Goal: Book appointment/travel/reservation

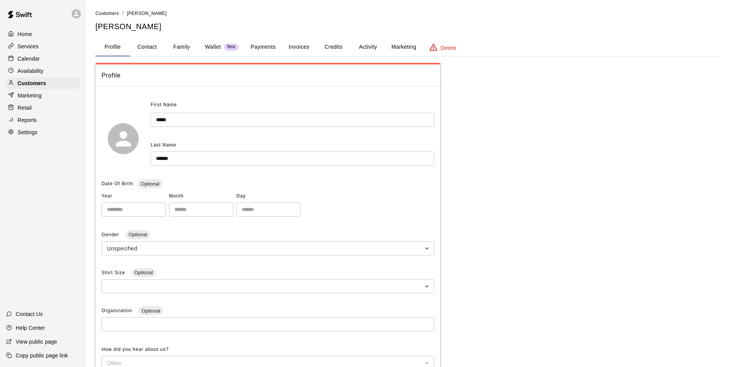
click at [28, 58] on p "Calendar" at bounding box center [29, 59] width 22 height 8
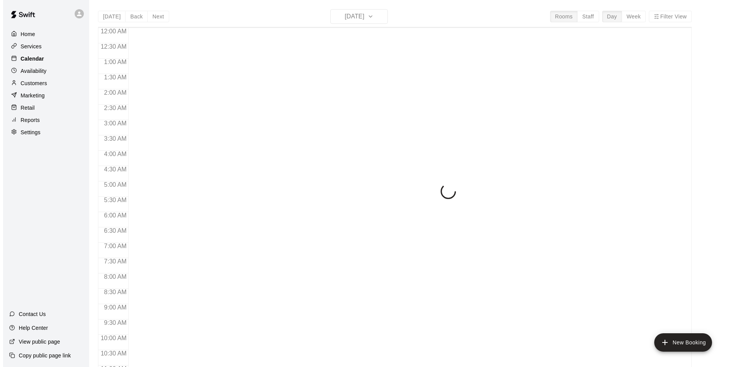
scroll to position [388, 0]
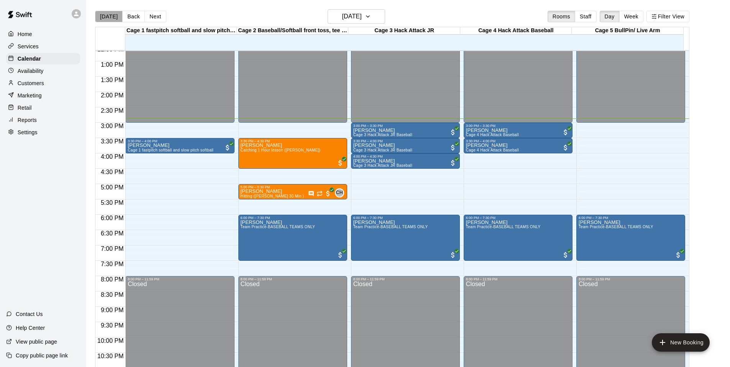
click at [113, 11] on button "[DATE]" at bounding box center [109, 16] width 28 height 11
click at [114, 16] on button "[DATE]" at bounding box center [109, 16] width 28 height 11
click at [46, 177] on div "Home Services Calendar Availability Customers Marketing Retail Reports Settings…" at bounding box center [43, 183] width 86 height 367
click at [309, 192] on icon "Has notes" at bounding box center [310, 193] width 5 height 5
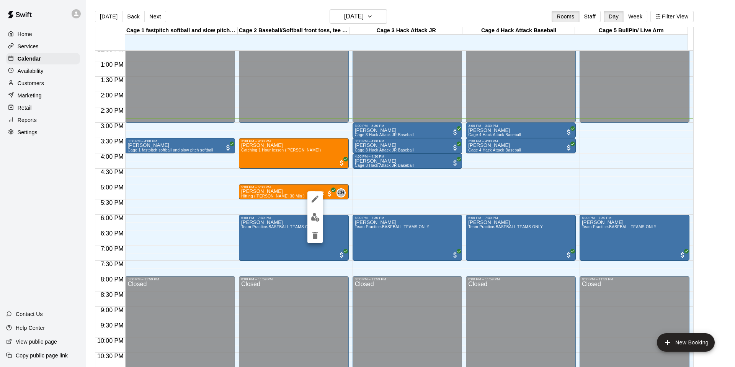
click at [313, 208] on div at bounding box center [315, 217] width 15 height 52
click at [311, 214] on img "edit" at bounding box center [315, 217] width 9 height 9
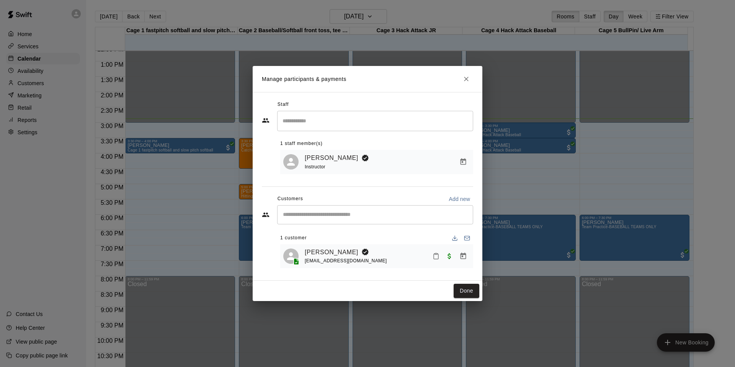
click at [457, 79] on h2 "Manage participants & payments" at bounding box center [368, 79] width 230 height 26
click at [468, 73] on button "Close" at bounding box center [467, 79] width 14 height 14
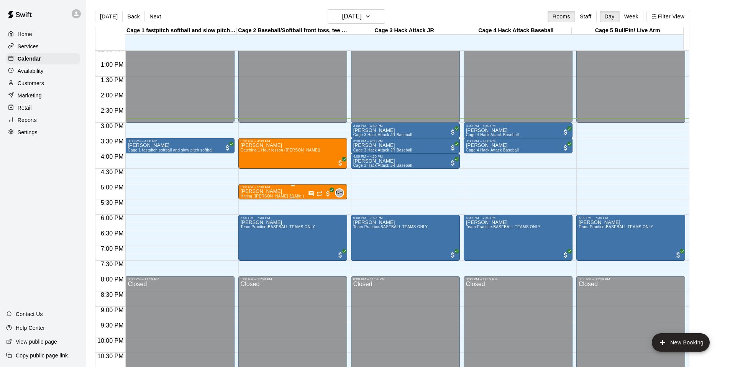
click at [264, 195] on span "Hitting ([PERSON_NAME] 30 Min )" at bounding box center [273, 196] width 64 height 4
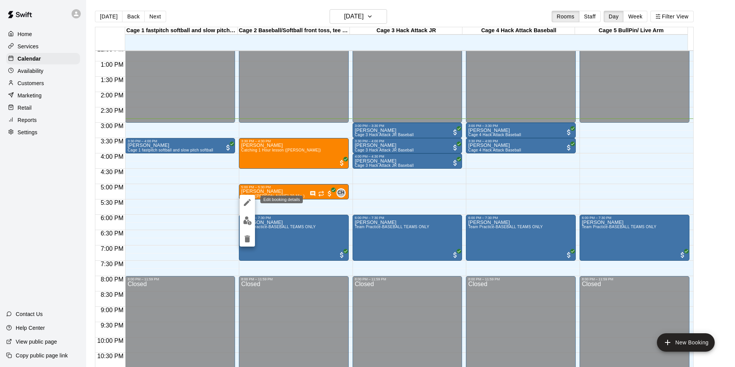
click at [252, 196] on button "edit" at bounding box center [247, 202] width 15 height 15
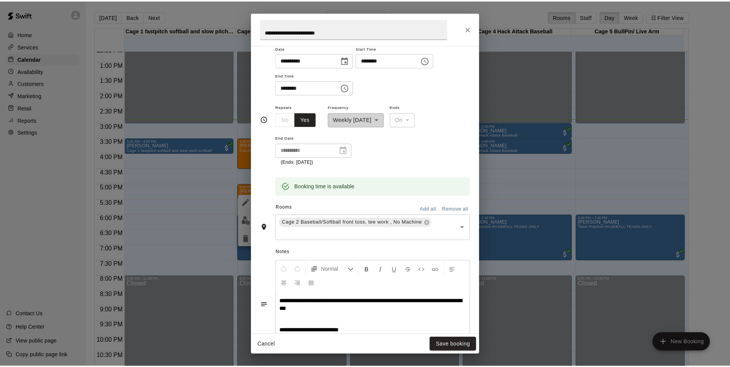
scroll to position [105, 0]
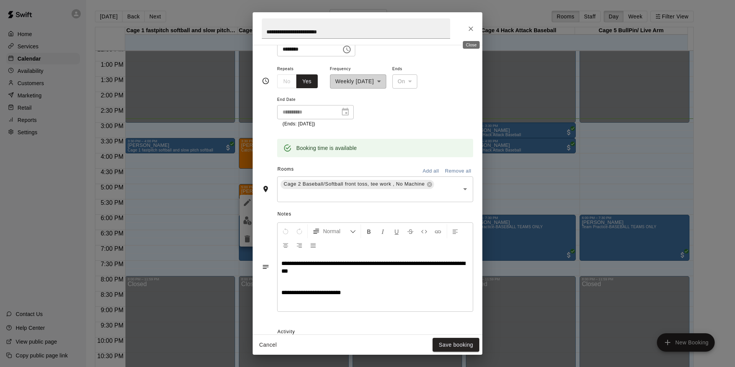
click at [472, 29] on icon "Close" at bounding box center [471, 29] width 8 height 8
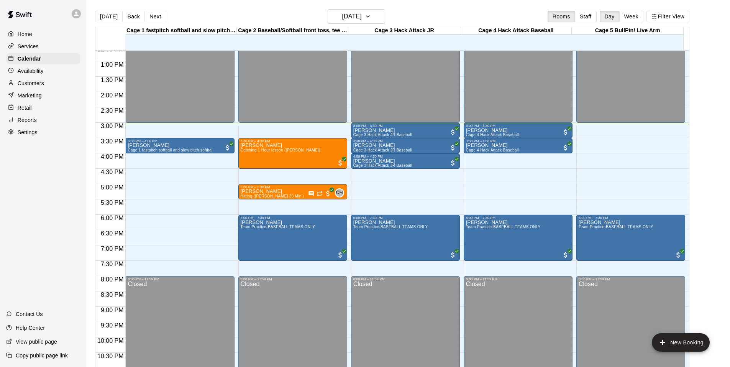
click at [48, 198] on div "Home Services Calendar Availability Customers Marketing Retail Reports Settings…" at bounding box center [43, 183] width 86 height 367
click at [689, 343] on button "New Booking" at bounding box center [681, 342] width 58 height 18
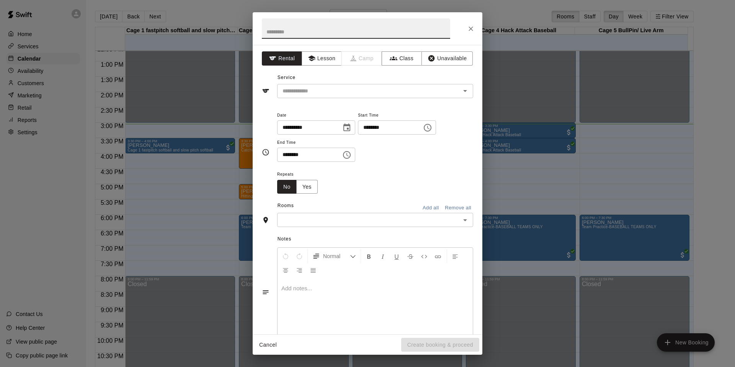
click at [306, 79] on div "Service ​" at bounding box center [367, 85] width 211 height 26
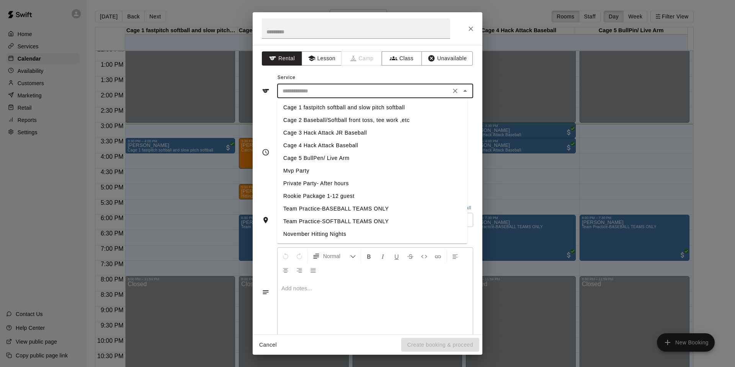
click at [308, 91] on input "text" at bounding box center [364, 91] width 169 height 10
click at [313, 132] on li "Cage 3 Hack Attack JR Baseball" at bounding box center [372, 132] width 190 height 13
type input "**********"
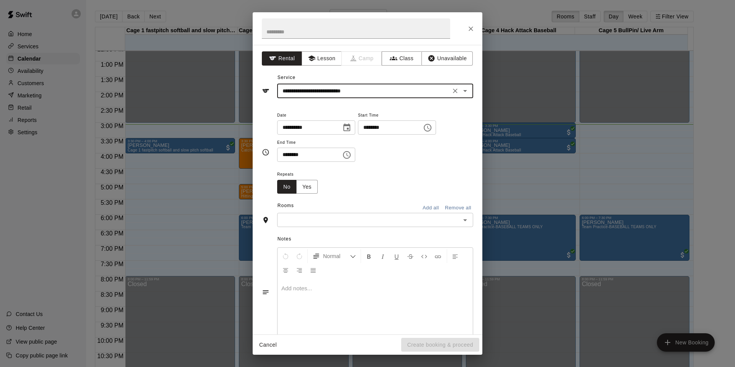
click at [367, 129] on input "********" at bounding box center [387, 127] width 59 height 14
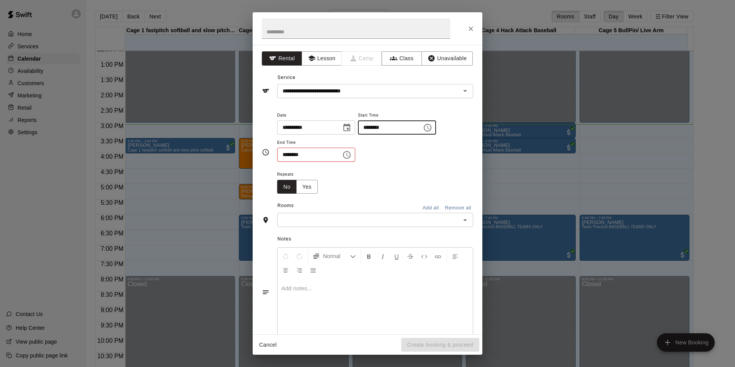
type input "********"
click at [286, 154] on input "********" at bounding box center [306, 154] width 59 height 14
type input "********"
click at [391, 223] on input "text" at bounding box center [369, 220] width 179 height 10
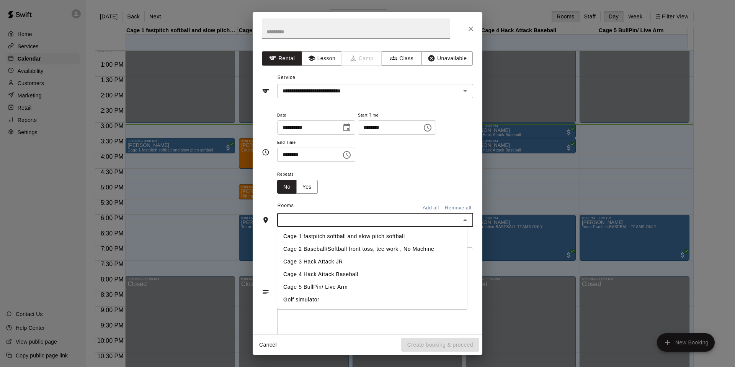
click at [331, 264] on li "Cage 3 Hack Attack JR" at bounding box center [372, 261] width 190 height 13
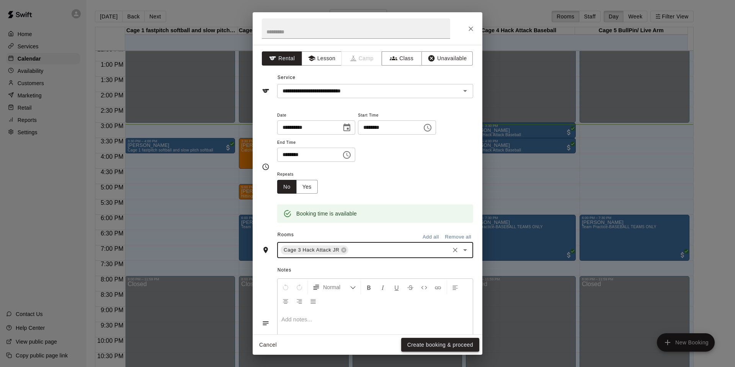
click at [449, 342] on button "Create booking & proceed" at bounding box center [440, 344] width 78 height 14
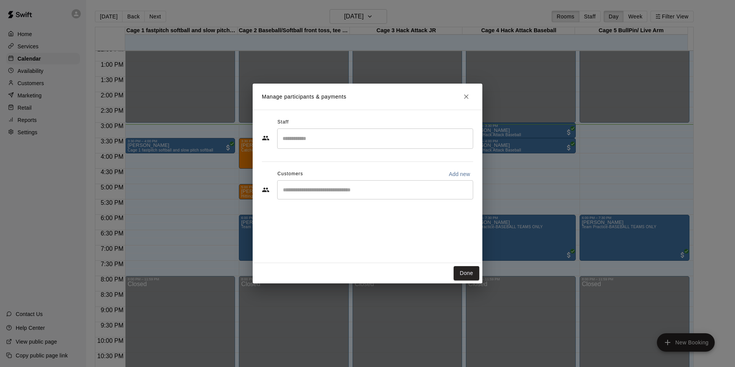
click at [300, 191] on input "Start typing to search customers..." at bounding box center [375, 190] width 189 height 8
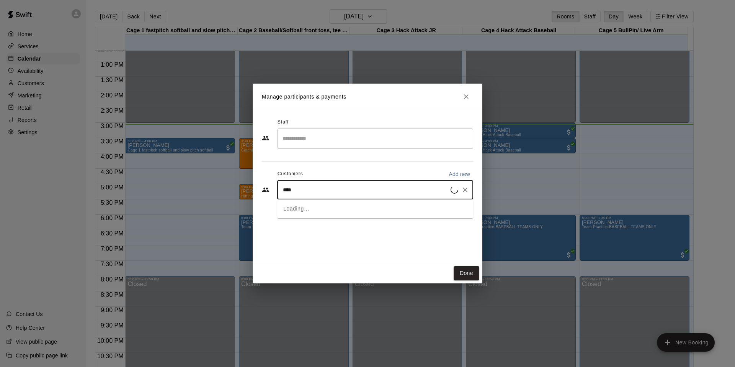
type input "*****"
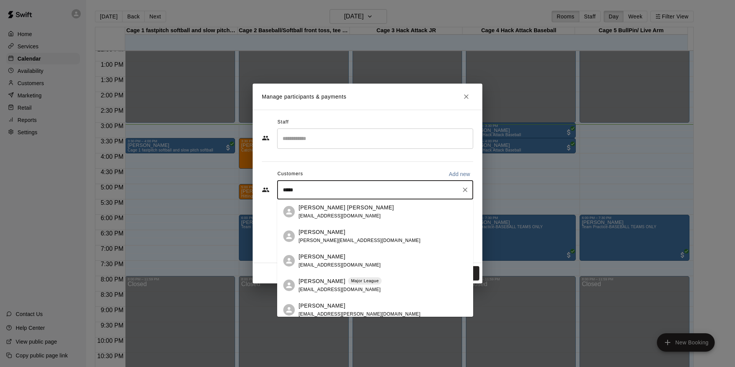
click at [299, 278] on p "[PERSON_NAME]" at bounding box center [322, 281] width 47 height 8
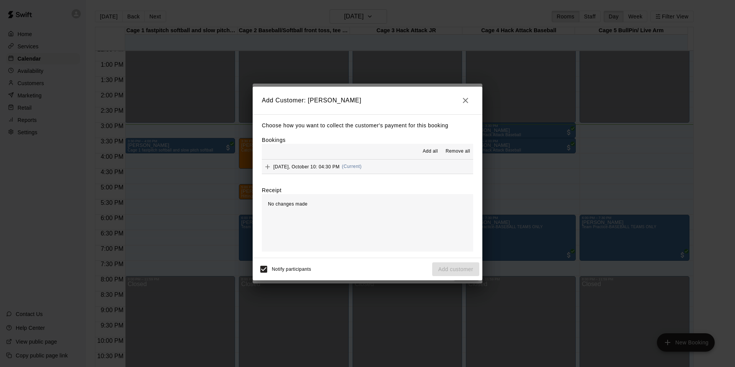
click at [318, 170] on div "Friday, October 10: 04:30 PM (Current)" at bounding box center [312, 166] width 100 height 11
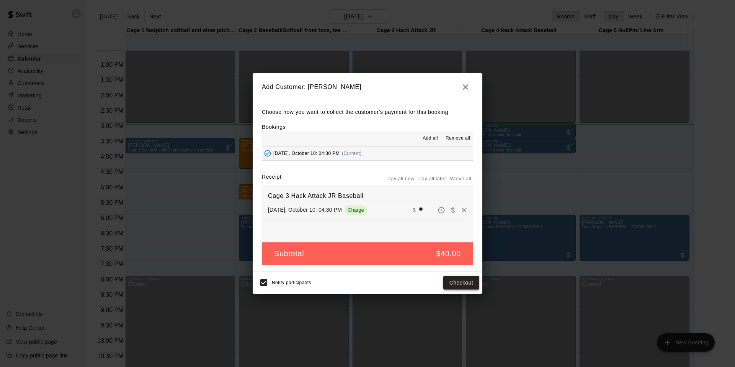
click at [467, 283] on button "Checkout" at bounding box center [462, 282] width 36 height 14
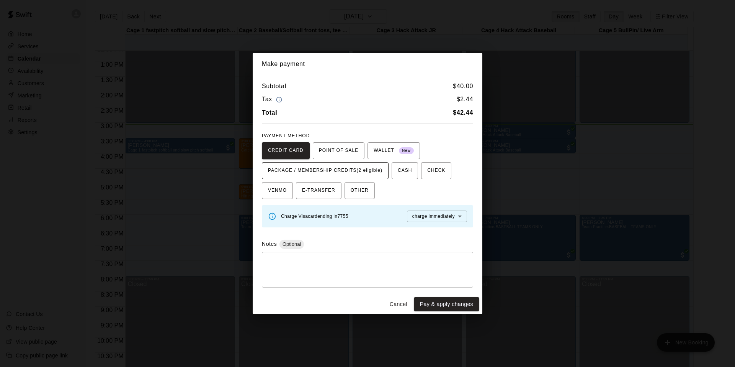
click at [364, 170] on span "PACKAGE / MEMBERSHIP CREDITS (2 eligible)" at bounding box center [325, 170] width 115 height 12
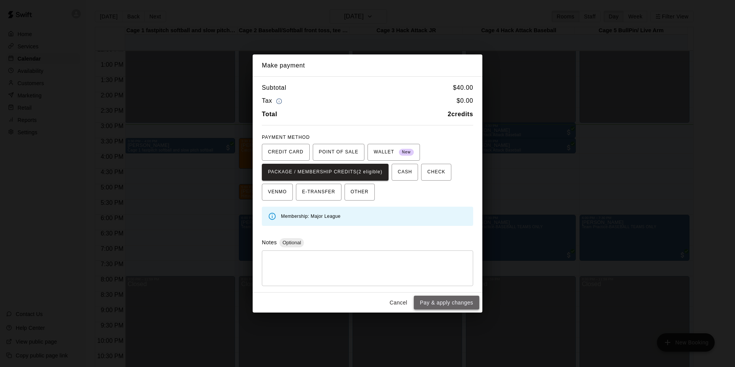
click at [457, 303] on button "Pay & apply changes" at bounding box center [446, 302] width 65 height 14
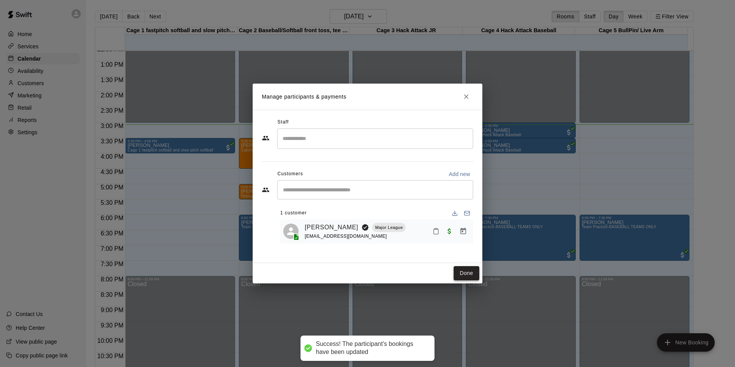
click at [462, 271] on button "Done" at bounding box center [467, 273] width 26 height 14
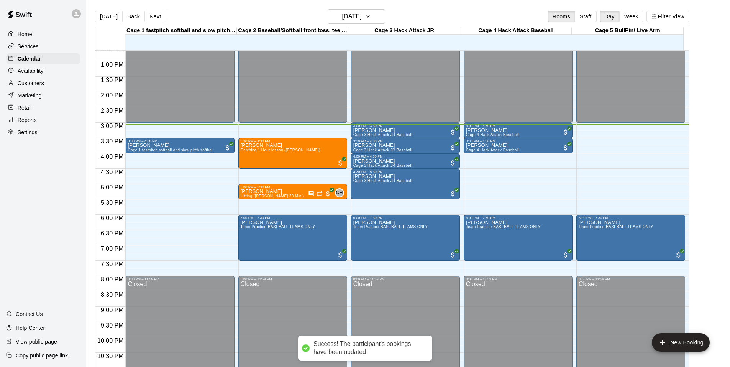
click at [39, 121] on div "Reports" at bounding box center [43, 119] width 74 height 11
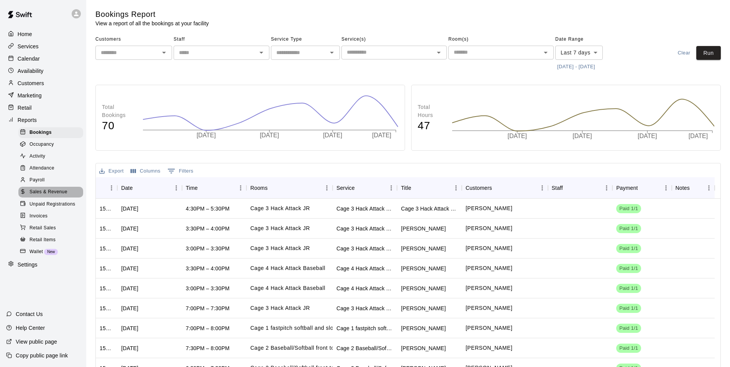
click at [61, 196] on span "Sales & Revenue" at bounding box center [48, 192] width 38 height 8
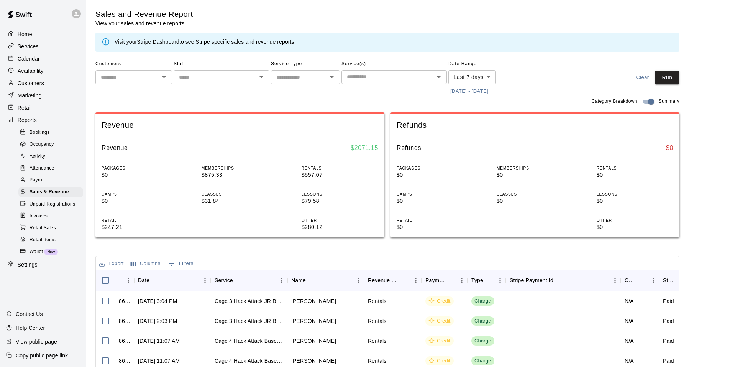
click at [460, 90] on button "[DATE] - [DATE]" at bounding box center [469, 91] width 42 height 12
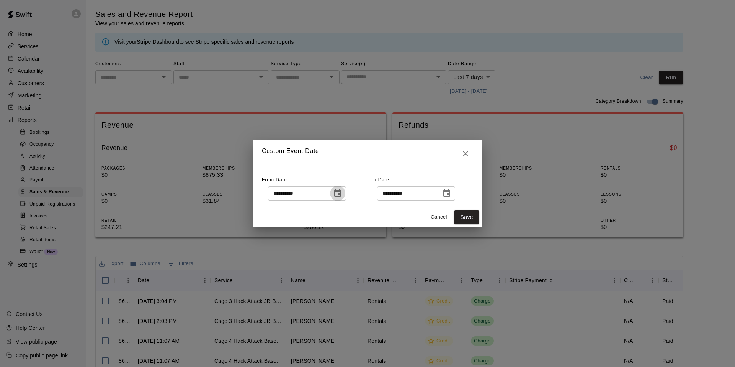
click at [339, 195] on icon "Choose date, selected date is Oct 3, 2025" at bounding box center [337, 193] width 7 height 8
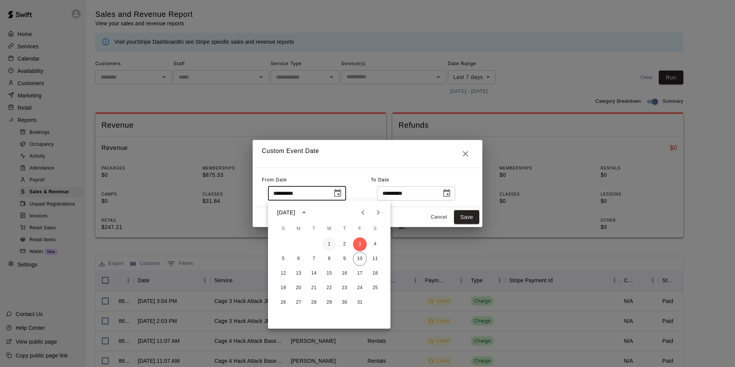
click at [333, 243] on button "1" at bounding box center [330, 244] width 14 height 14
type input "**********"
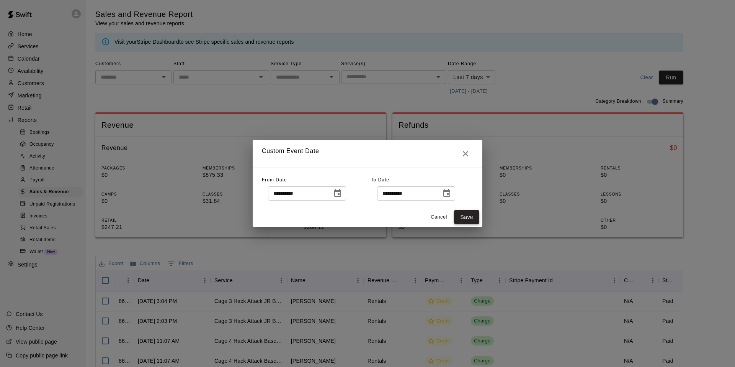
click at [463, 214] on button "Save" at bounding box center [466, 217] width 25 height 14
type input "******"
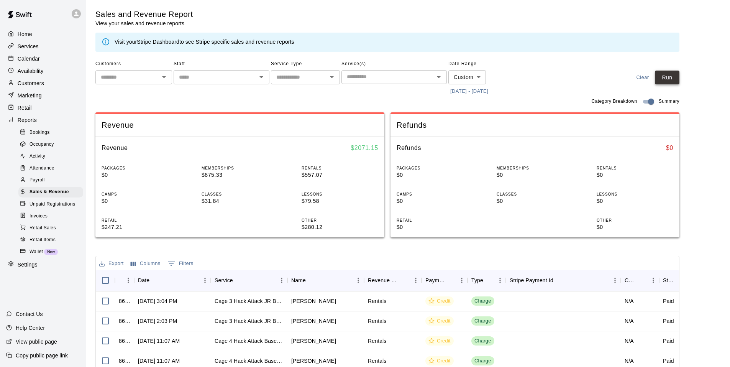
click at [669, 81] on button "Run" at bounding box center [667, 77] width 25 height 14
click at [462, 92] on button "[DATE] - [DATE]" at bounding box center [469, 91] width 42 height 12
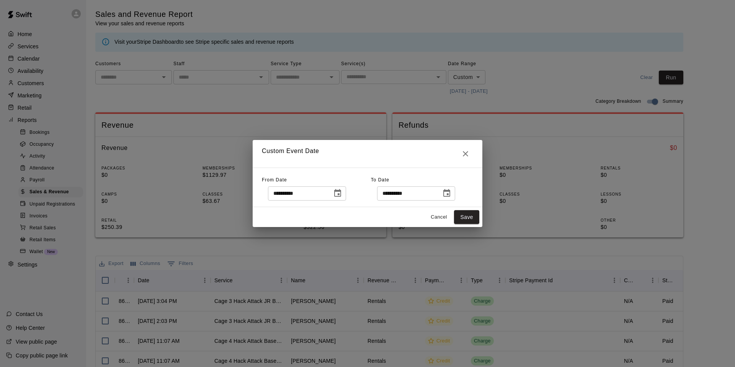
click at [342, 189] on icon "Choose date, selected date is Oct 1, 2025" at bounding box center [337, 192] width 9 height 9
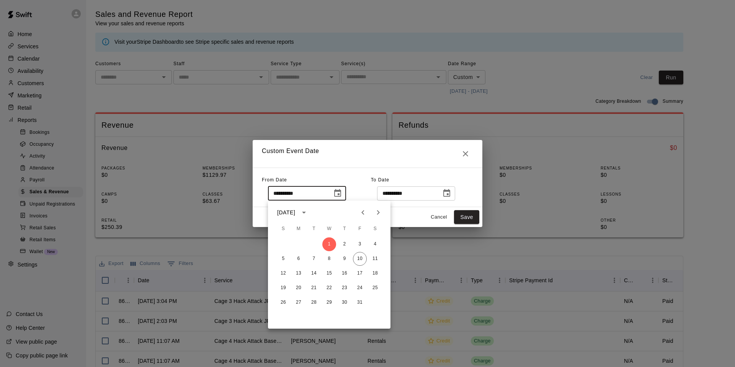
click at [366, 210] on icon "Previous month" at bounding box center [363, 212] width 9 height 9
click at [299, 241] on button "1" at bounding box center [299, 244] width 14 height 14
type input "**********"
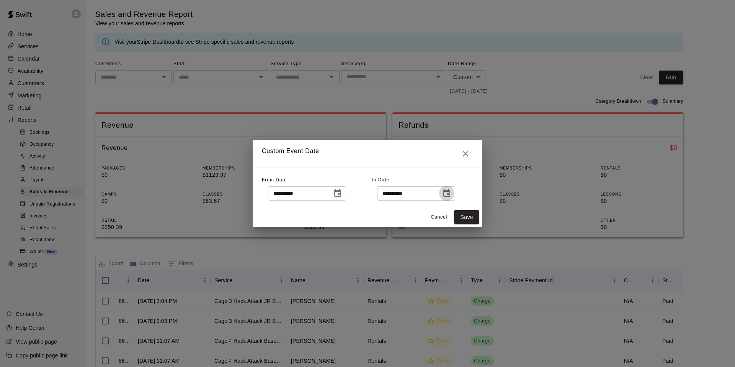
click at [447, 192] on icon "Choose date, selected date is Oct 10, 2025" at bounding box center [446, 192] width 9 height 9
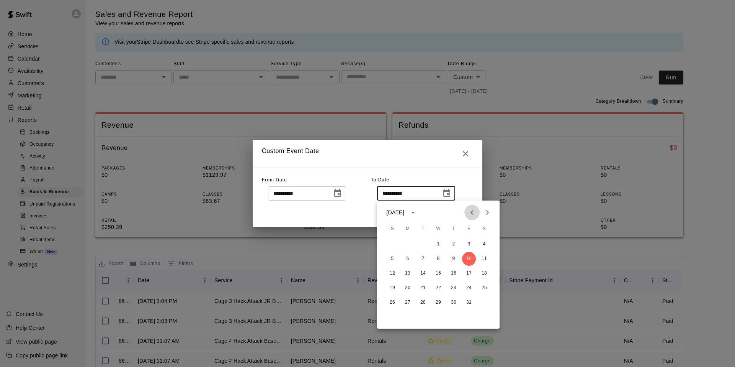
click at [470, 213] on icon "Previous month" at bounding box center [472, 212] width 9 height 9
click at [440, 256] on button "10" at bounding box center [439, 259] width 14 height 14
type input "**********"
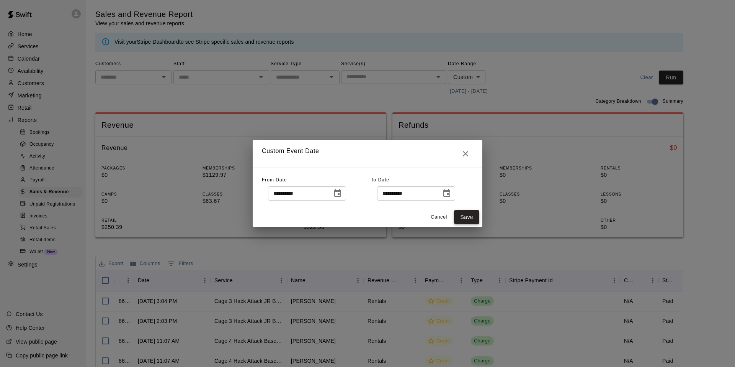
click at [469, 216] on button "Save" at bounding box center [466, 217] width 25 height 14
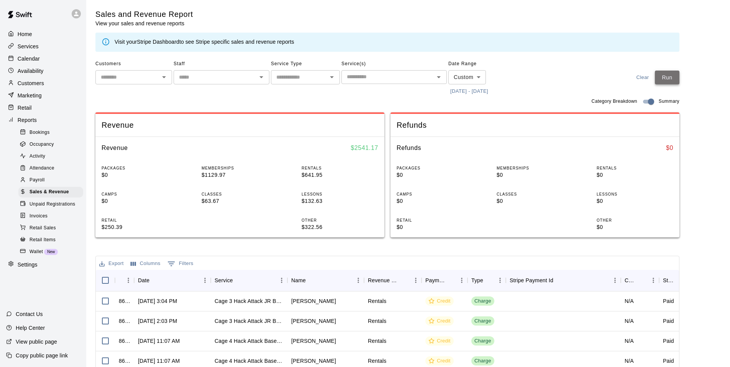
click at [678, 78] on button "Run" at bounding box center [667, 77] width 25 height 14
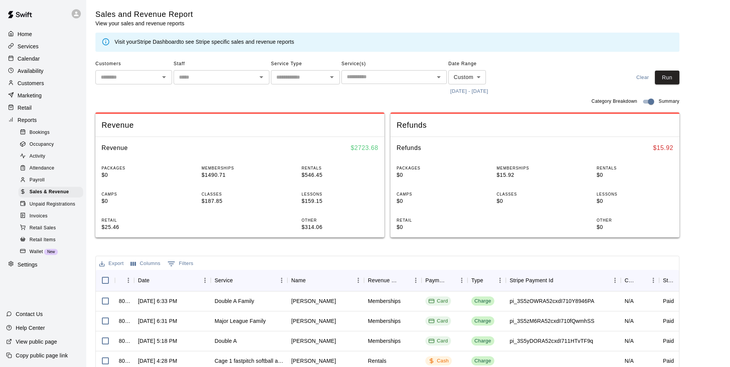
click at [63, 57] on div "Calendar" at bounding box center [43, 58] width 74 height 11
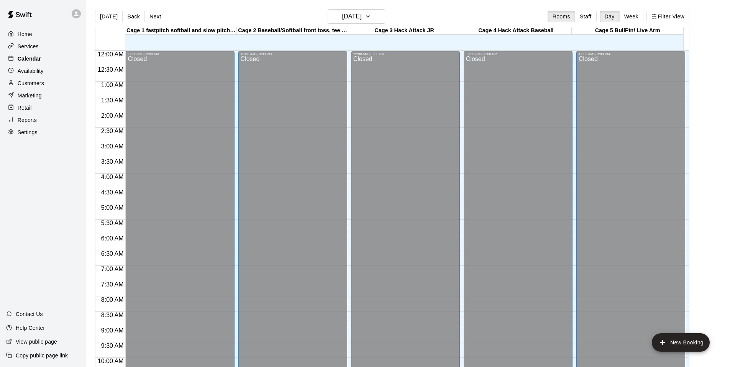
scroll to position [388, 0]
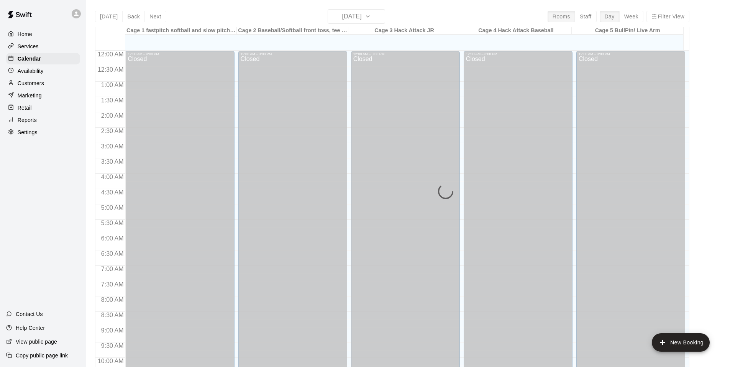
scroll to position [388, 0]
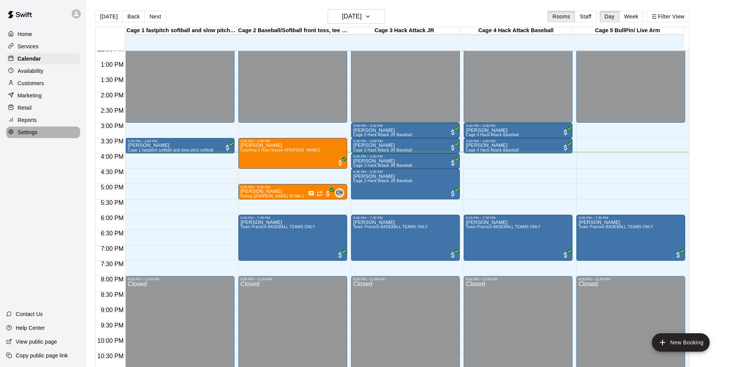
click at [21, 136] on p "Settings" at bounding box center [28, 132] width 20 height 8
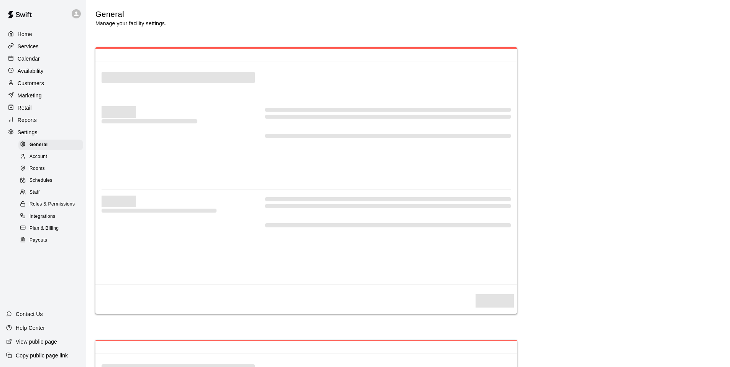
select select "**"
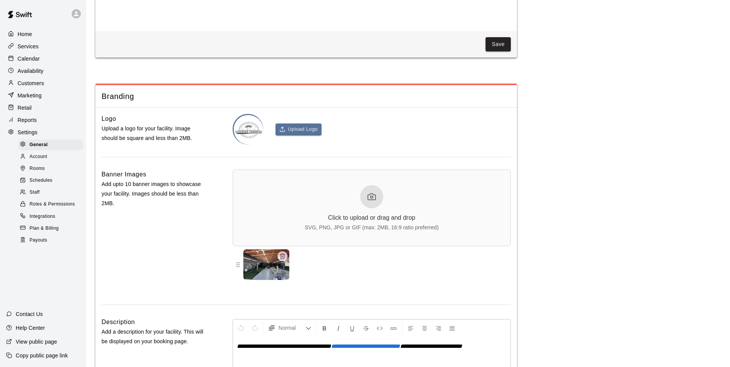
scroll to position [1593, 0]
click at [32, 124] on p "Reports" at bounding box center [27, 120] width 19 height 8
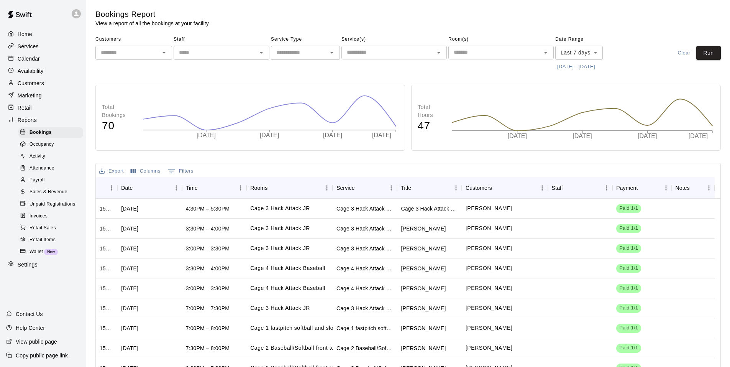
click at [56, 232] on span "Retail Sales" at bounding box center [42, 228] width 26 height 8
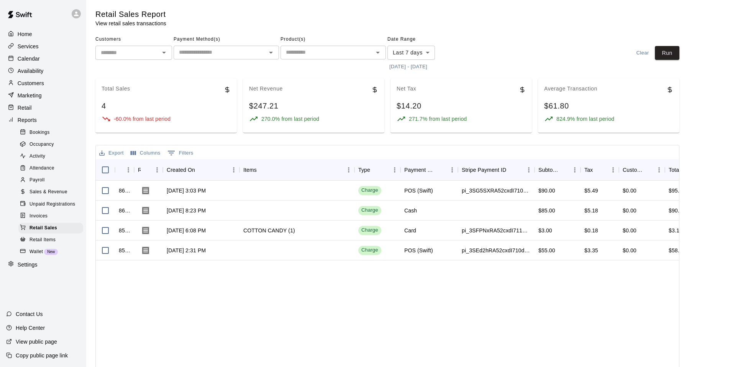
click at [54, 194] on span "Sales & Revenue" at bounding box center [48, 192] width 38 height 8
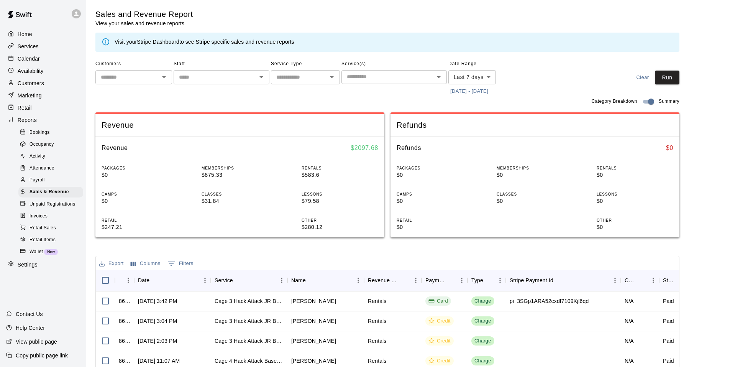
click at [487, 85] on button "[DATE] - [DATE]" at bounding box center [469, 91] width 42 height 12
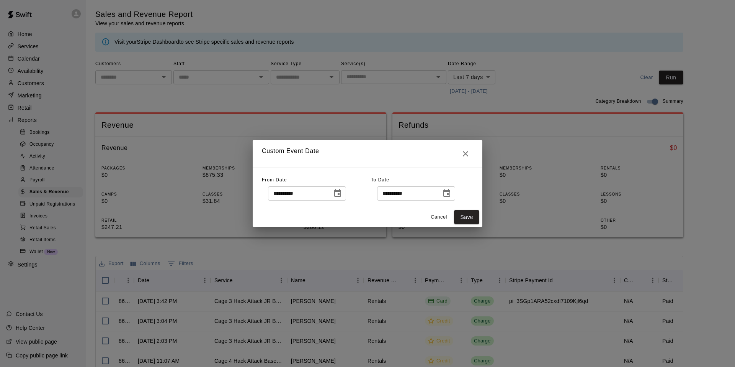
click at [341, 192] on icon "Choose date, selected date is Oct 3, 2025" at bounding box center [337, 193] width 7 height 8
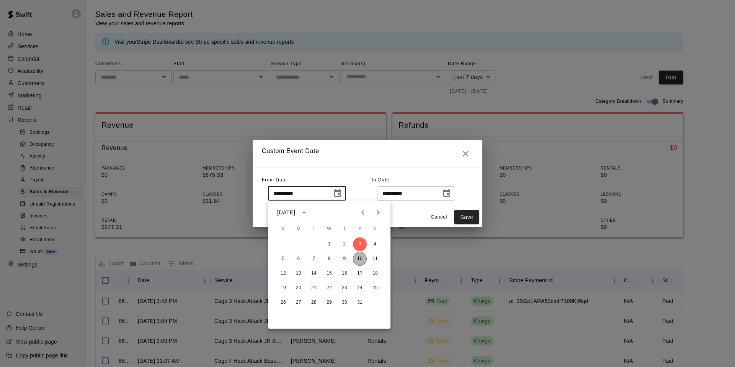
click at [360, 257] on button "10" at bounding box center [360, 259] width 14 height 14
type input "**********"
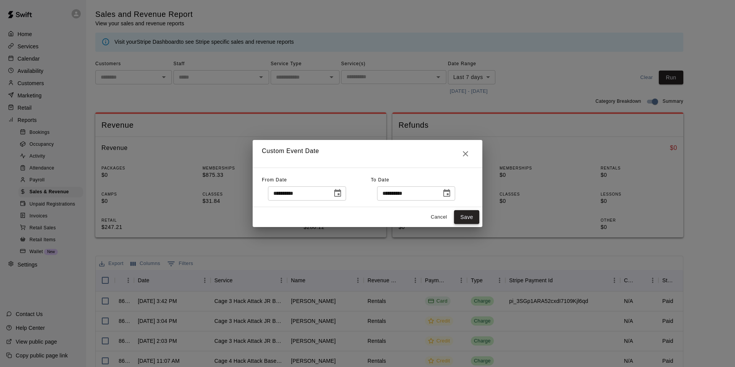
click at [470, 214] on button "Save" at bounding box center [466, 217] width 25 height 14
type input "******"
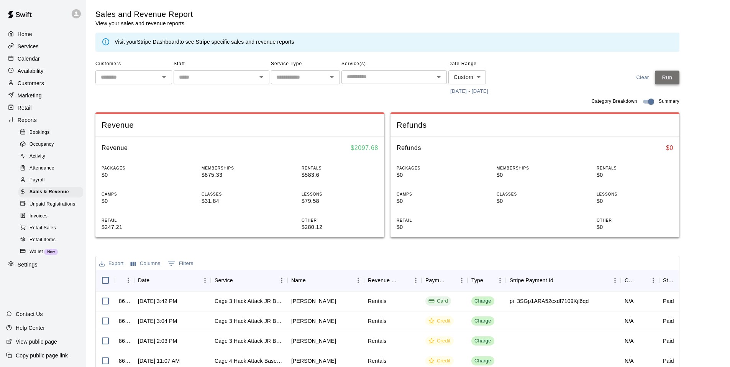
click at [670, 77] on button "Run" at bounding box center [667, 77] width 25 height 14
click at [465, 92] on button "[DATE] - [DATE]" at bounding box center [469, 91] width 42 height 12
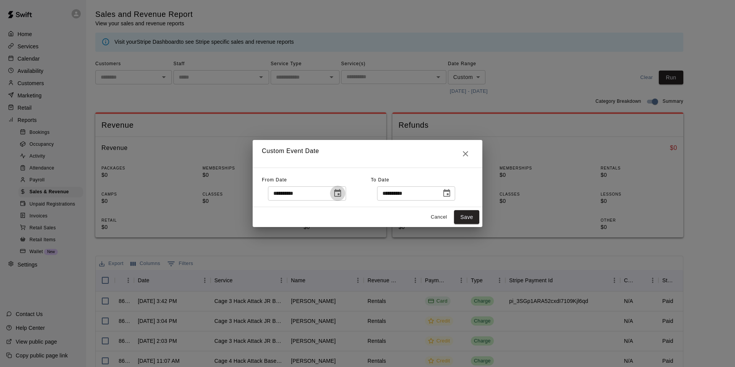
click at [342, 196] on icon "Choose date, selected date is Oct 10, 2025" at bounding box center [337, 192] width 9 height 9
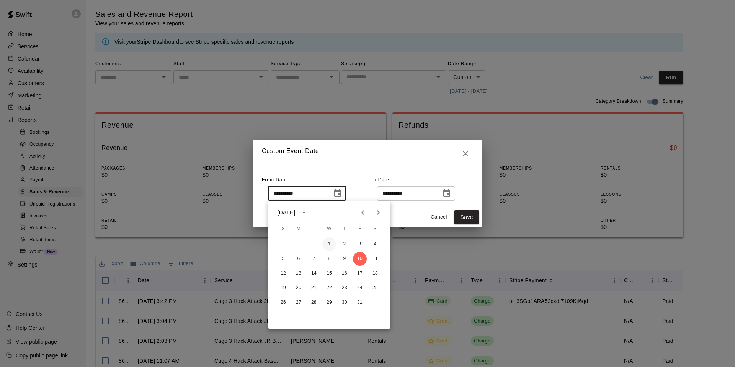
click at [329, 244] on button "1" at bounding box center [330, 244] width 14 height 14
type input "**********"
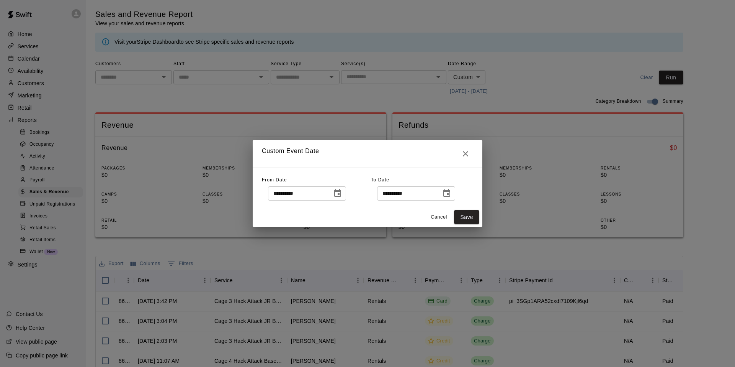
click at [480, 212] on div "Cancel Save" at bounding box center [368, 217] width 230 height 20
click at [468, 227] on div "Cancel Save" at bounding box center [368, 217] width 230 height 20
click at [468, 223] on button "Save" at bounding box center [466, 217] width 25 height 14
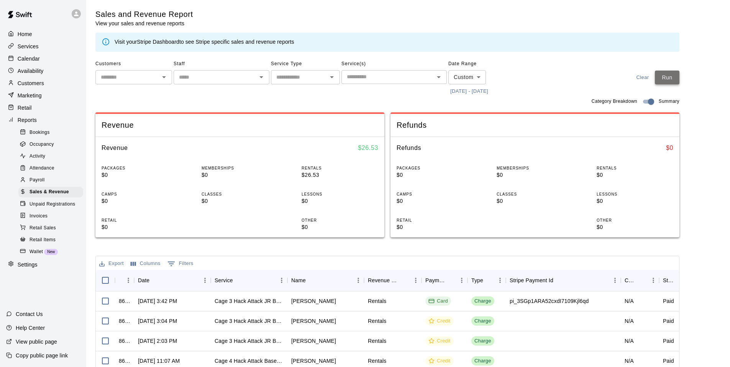
click at [671, 71] on button "Run" at bounding box center [667, 77] width 25 height 14
click at [34, 57] on p "Calendar" at bounding box center [29, 59] width 22 height 8
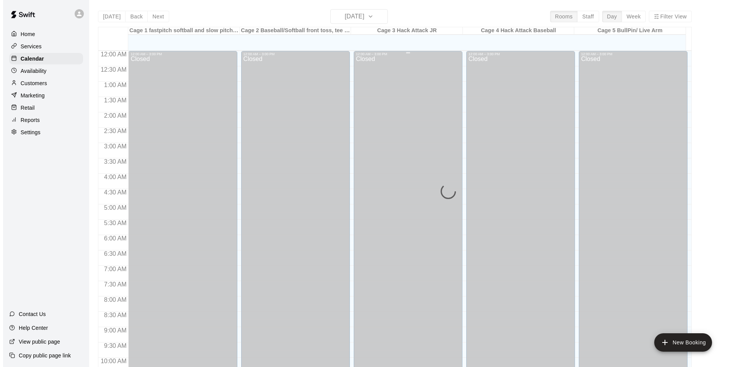
scroll to position [388, 0]
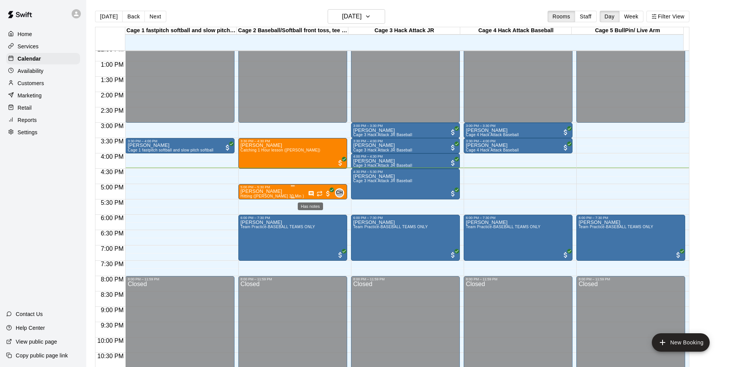
click at [309, 195] on icon "Has notes" at bounding box center [311, 193] width 6 height 6
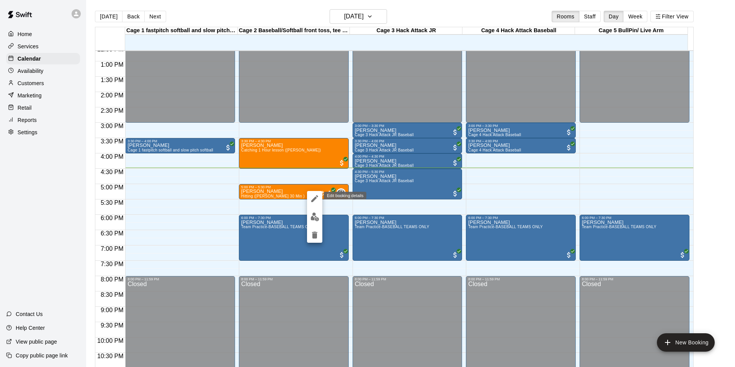
click at [309, 195] on button "edit" at bounding box center [314, 198] width 15 height 15
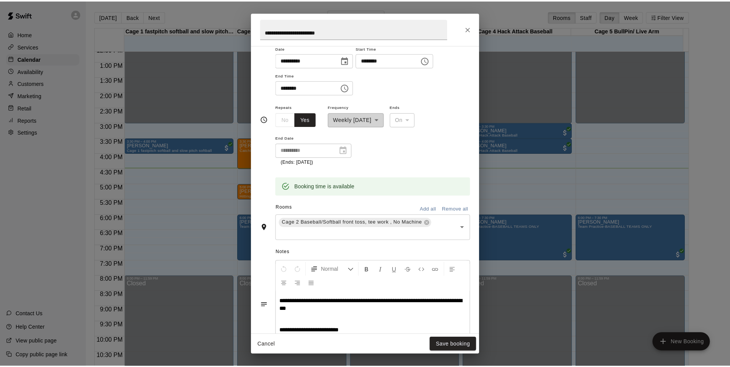
scroll to position [144, 0]
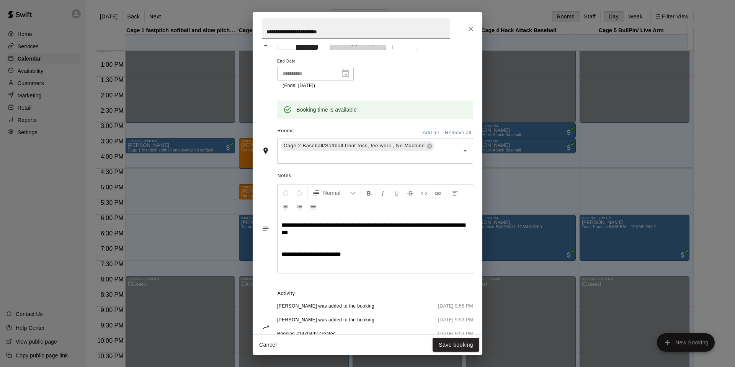
click at [519, 170] on div "**********" at bounding box center [367, 183] width 735 height 367
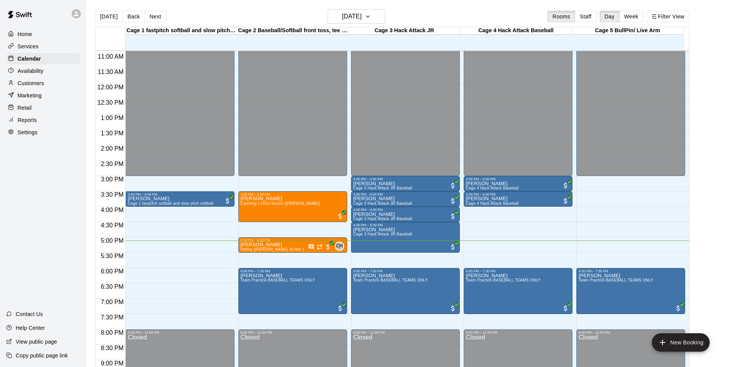
scroll to position [411, 0]
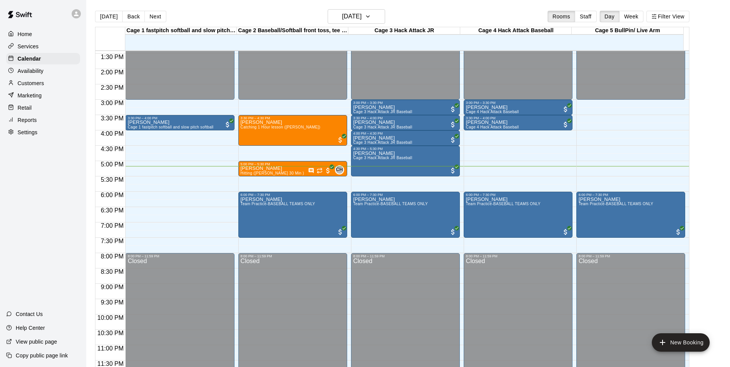
click at [154, 18] on button "Next" at bounding box center [154, 16] width 21 height 11
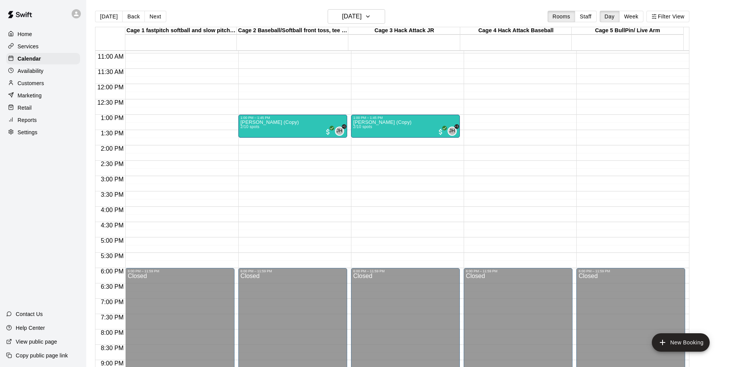
scroll to position [258, 0]
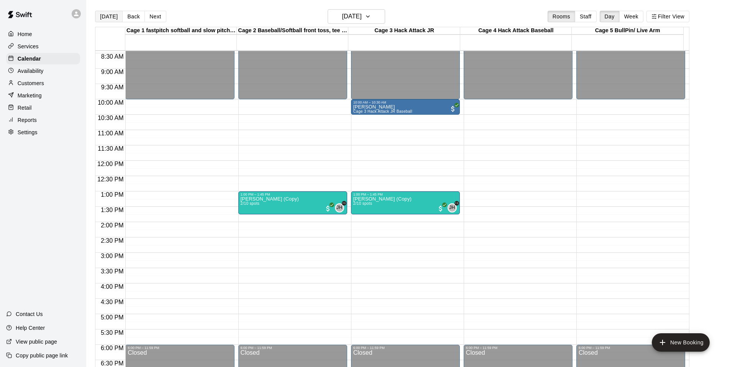
click at [116, 13] on button "[DATE]" at bounding box center [109, 16] width 28 height 11
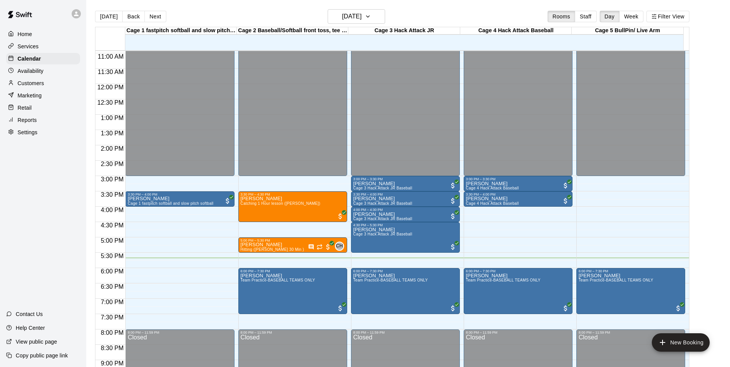
scroll to position [12, 0]
